Goal: Information Seeking & Learning: Learn about a topic

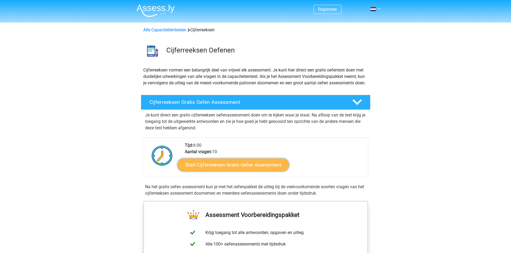
click at [216, 171] on link "Start Cijferreeksen Gratis Oefen Assessment" at bounding box center [232, 164] width 111 height 13
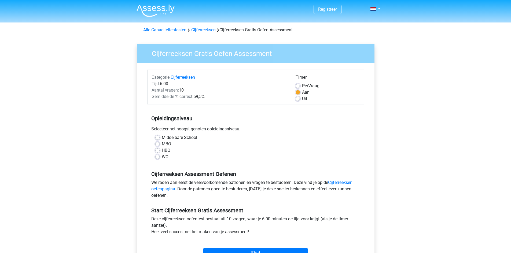
click at [162, 152] on label "HBO" at bounding box center [166, 150] width 9 height 6
click at [156, 152] on input "HBO" at bounding box center [157, 149] width 4 height 5
radio input "true"
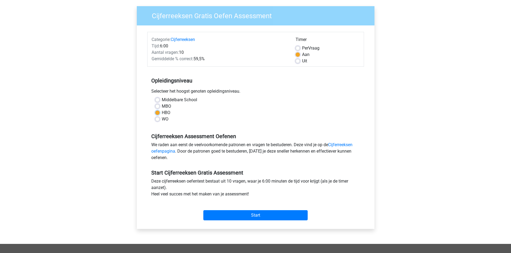
scroll to position [54, 0]
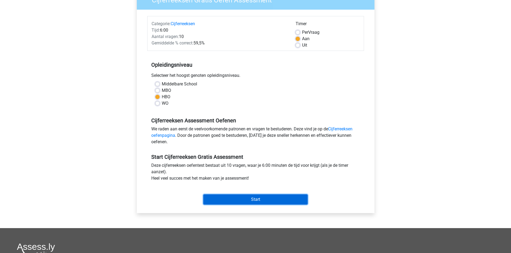
click at [249, 197] on input "Start" at bounding box center [255, 200] width 104 height 10
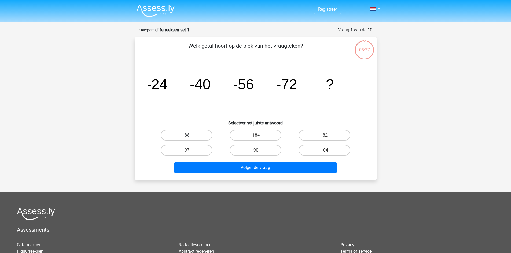
click at [203, 136] on label "-88" at bounding box center [187, 135] width 52 height 11
click at [190, 136] on input "-88" at bounding box center [187, 136] width 3 height 3
radio input "true"
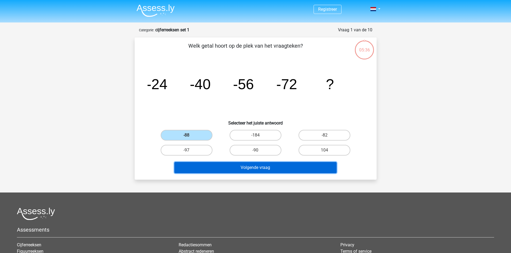
click at [247, 169] on button "Volgende vraag" at bounding box center [255, 167] width 162 height 11
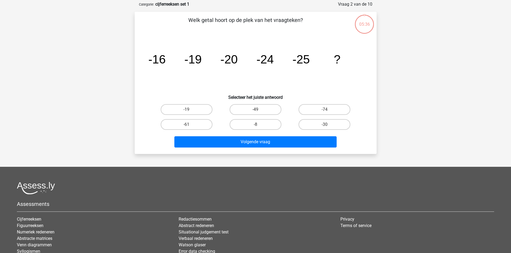
scroll to position [27, 0]
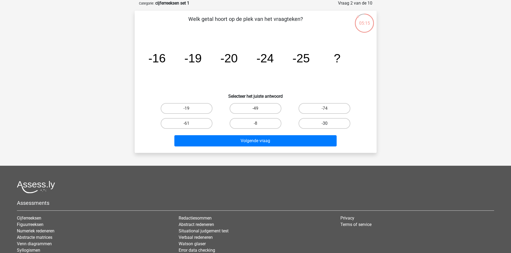
click at [335, 123] on label "-30" at bounding box center [324, 123] width 52 height 11
click at [328, 124] on input "-30" at bounding box center [325, 125] width 3 height 3
radio input "true"
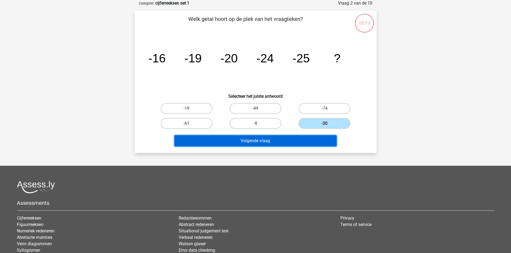
click at [284, 144] on button "Volgende vraag" at bounding box center [255, 140] width 162 height 11
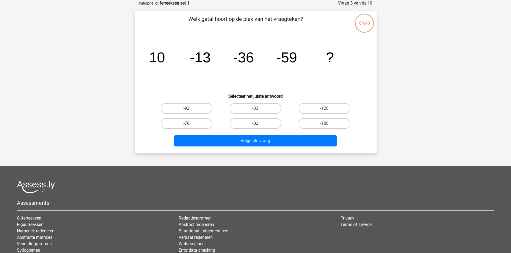
click at [205, 125] on label "-76" at bounding box center [187, 123] width 52 height 11
click at [190, 125] on input "-76" at bounding box center [187, 125] width 3 height 3
radio input "true"
click at [265, 123] on label "-82" at bounding box center [256, 123] width 52 height 11
click at [259, 124] on input "-82" at bounding box center [256, 125] width 3 height 3
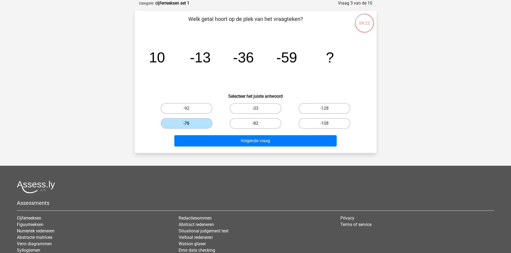
radio input "true"
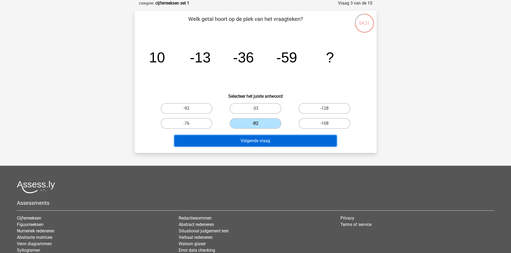
click at [257, 140] on button "Volgende vraag" at bounding box center [255, 140] width 162 height 11
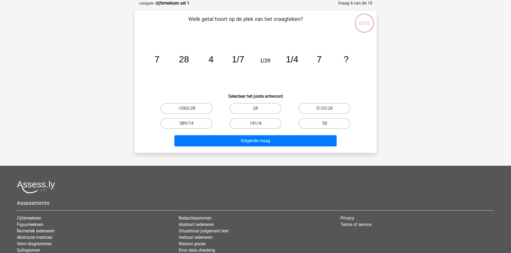
click at [267, 121] on label "141/4" at bounding box center [256, 123] width 52 height 11
click at [259, 124] on input "141/4" at bounding box center [256, 125] width 3 height 3
radio input "true"
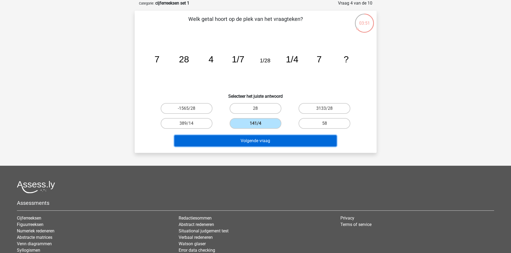
click at [257, 140] on button "Volgende vraag" at bounding box center [255, 140] width 162 height 11
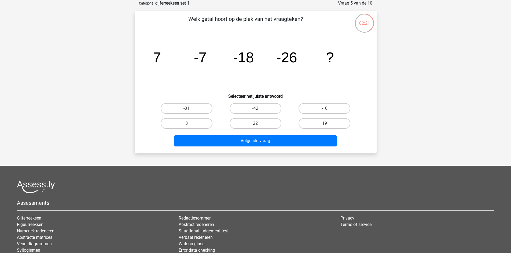
click at [192, 111] on label "-31" at bounding box center [187, 108] width 52 height 11
click at [190, 111] on input "-31" at bounding box center [187, 110] width 3 height 3
radio input "true"
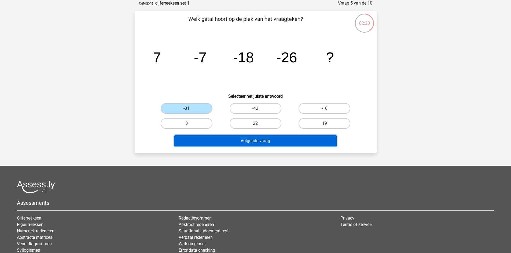
click at [227, 141] on button "Volgende vraag" at bounding box center [255, 140] width 162 height 11
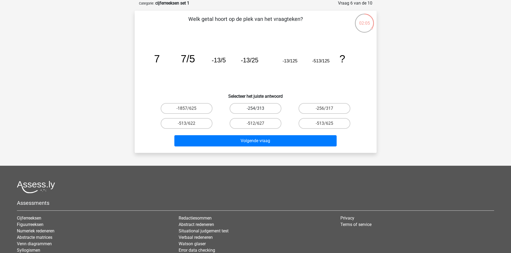
click at [242, 105] on label "-254/313" at bounding box center [256, 108] width 52 height 11
click at [255, 109] on input "-254/313" at bounding box center [256, 110] width 3 height 3
radio input "true"
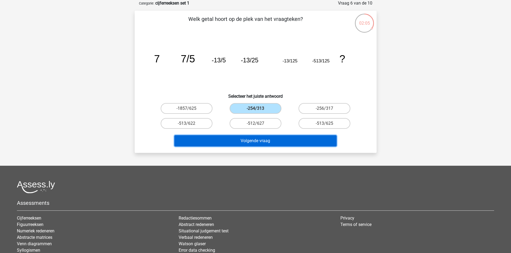
click at [247, 140] on button "Volgende vraag" at bounding box center [255, 140] width 162 height 11
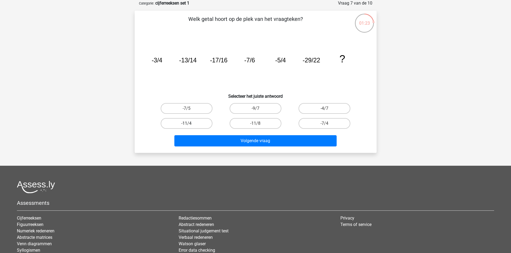
click at [190, 126] on label "-11/4" at bounding box center [187, 123] width 52 height 11
click at [190, 126] on input "-11/4" at bounding box center [187, 125] width 3 height 3
radio input "true"
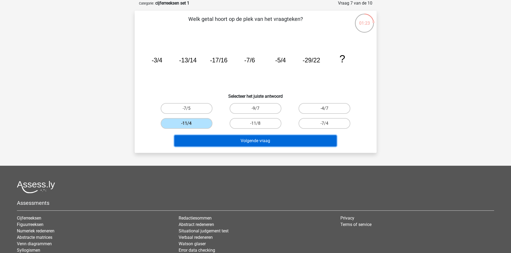
click at [195, 137] on button "Volgende vraag" at bounding box center [255, 140] width 162 height 11
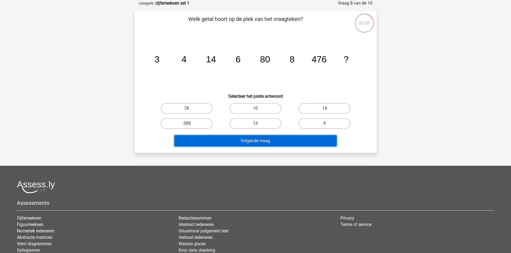
click at [227, 142] on button "Volgende vraag" at bounding box center [255, 140] width 162 height 11
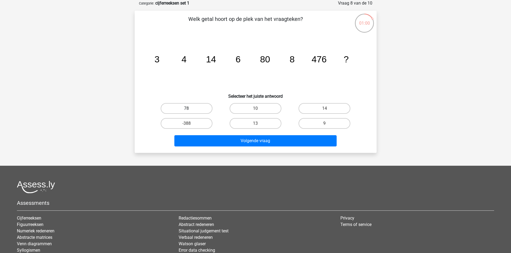
click at [206, 108] on label "78" at bounding box center [187, 108] width 52 height 11
click at [190, 109] on input "78" at bounding box center [187, 110] width 3 height 3
radio input "true"
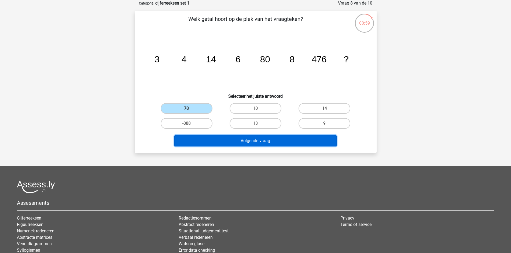
click at [224, 143] on button "Volgende vraag" at bounding box center [255, 140] width 162 height 11
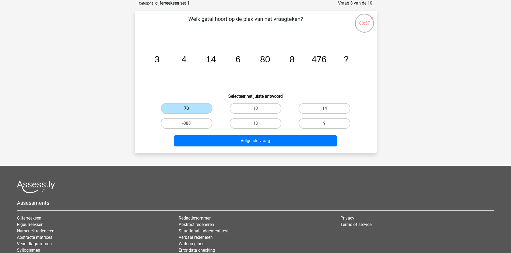
click at [196, 108] on label "78" at bounding box center [187, 108] width 52 height 11
click at [190, 109] on input "78" at bounding box center [187, 110] width 3 height 3
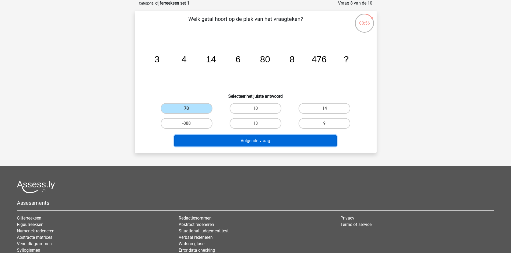
click at [215, 138] on button "Volgende vraag" at bounding box center [255, 140] width 162 height 11
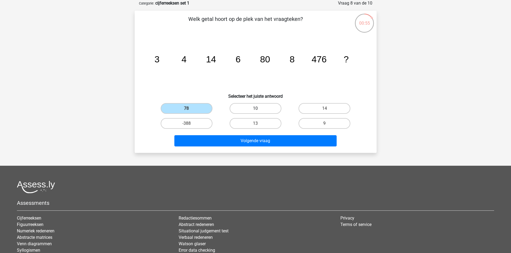
click at [247, 108] on label "10" at bounding box center [256, 108] width 52 height 11
click at [255, 109] on input "10" at bounding box center [256, 110] width 3 height 3
radio input "true"
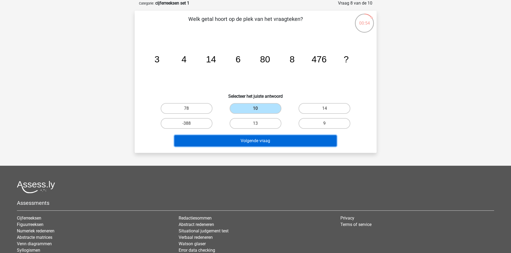
click at [238, 138] on button "Volgende vraag" at bounding box center [255, 140] width 162 height 11
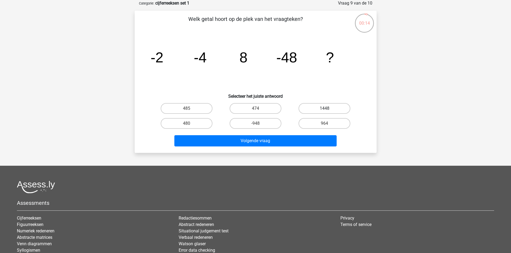
click at [330, 108] on label "1448" at bounding box center [324, 108] width 52 height 11
click at [328, 109] on input "1448" at bounding box center [325, 110] width 3 height 3
radio input "true"
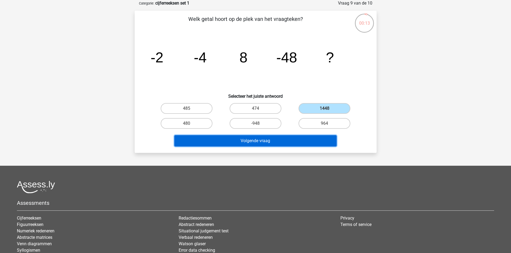
click at [270, 138] on button "Volgende vraag" at bounding box center [255, 140] width 162 height 11
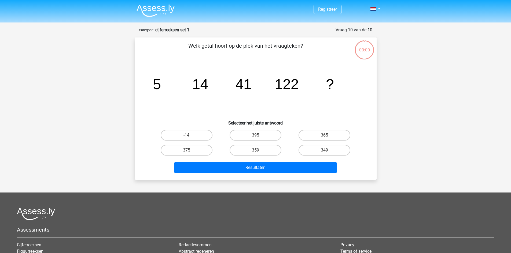
scroll to position [27, 0]
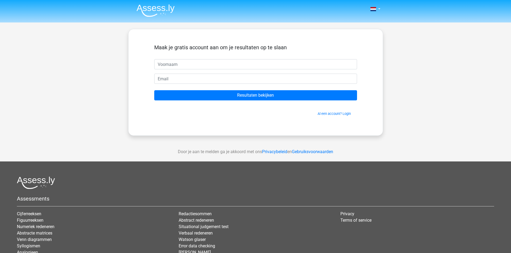
drag, startPoint x: 260, startPoint y: 8, endPoint x: 265, endPoint y: 26, distance: 18.1
click at [258, 14] on header "Nederlands English" at bounding box center [255, 11] width 511 height 23
